Goal: Unclear

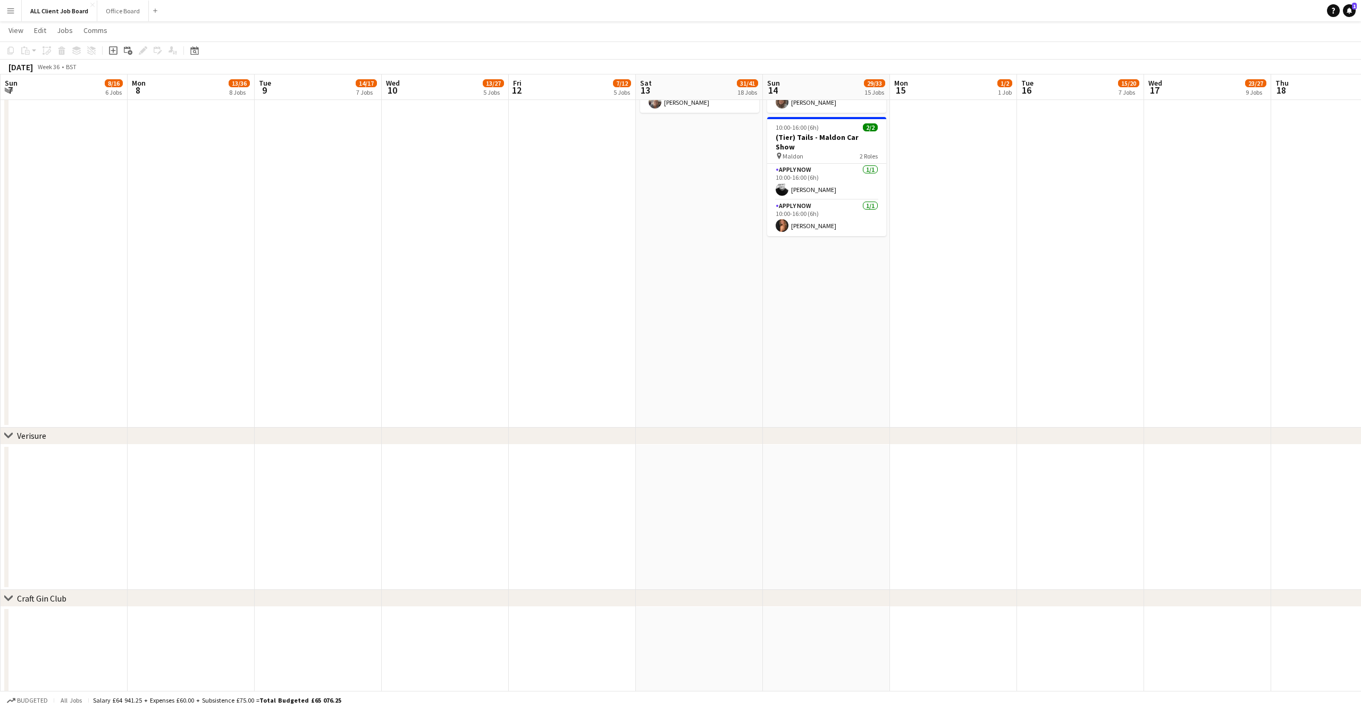
scroll to position [4643, 0]
